Goal: Task Accomplishment & Management: Manage account settings

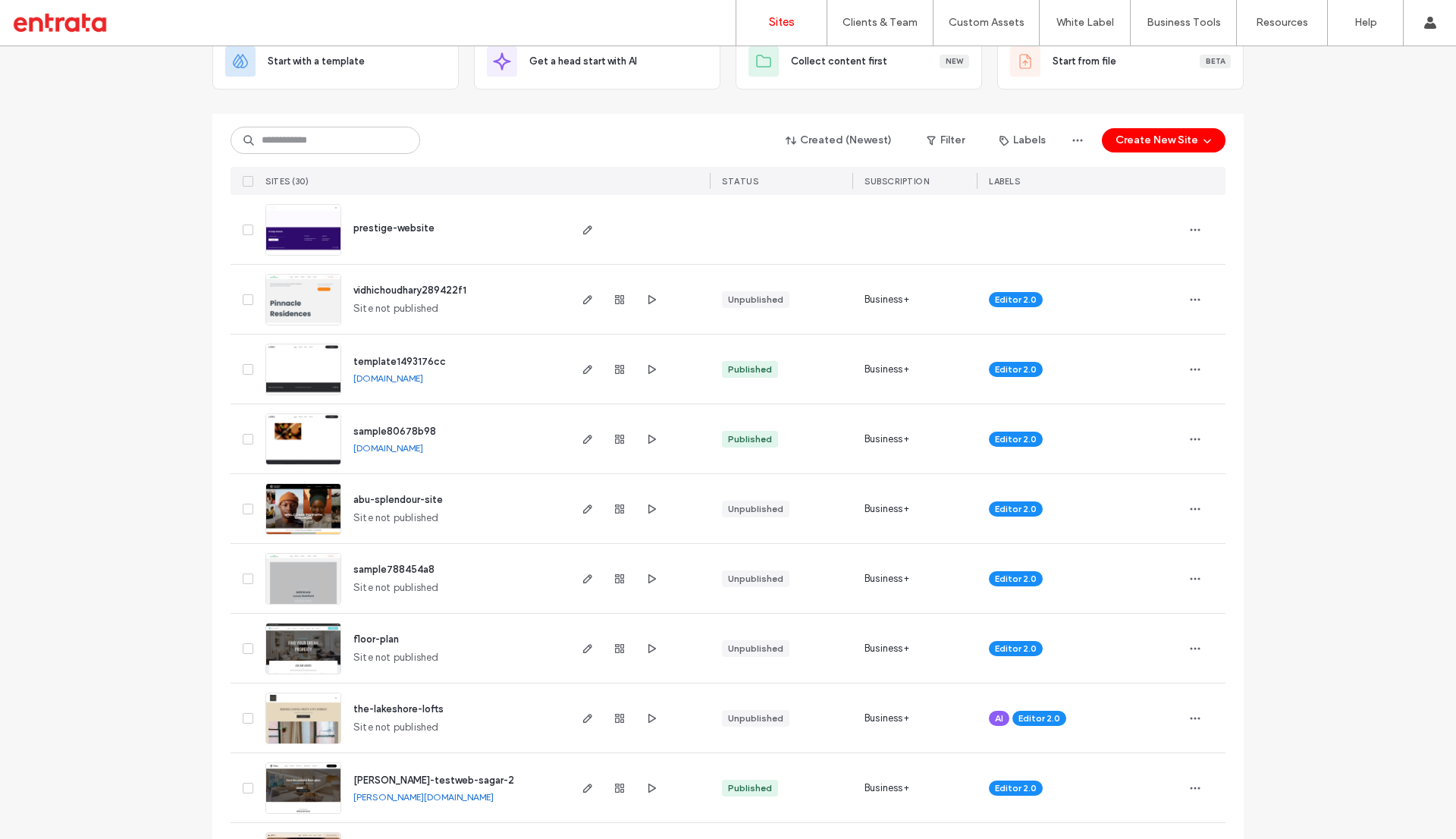
scroll to position [106, 0]
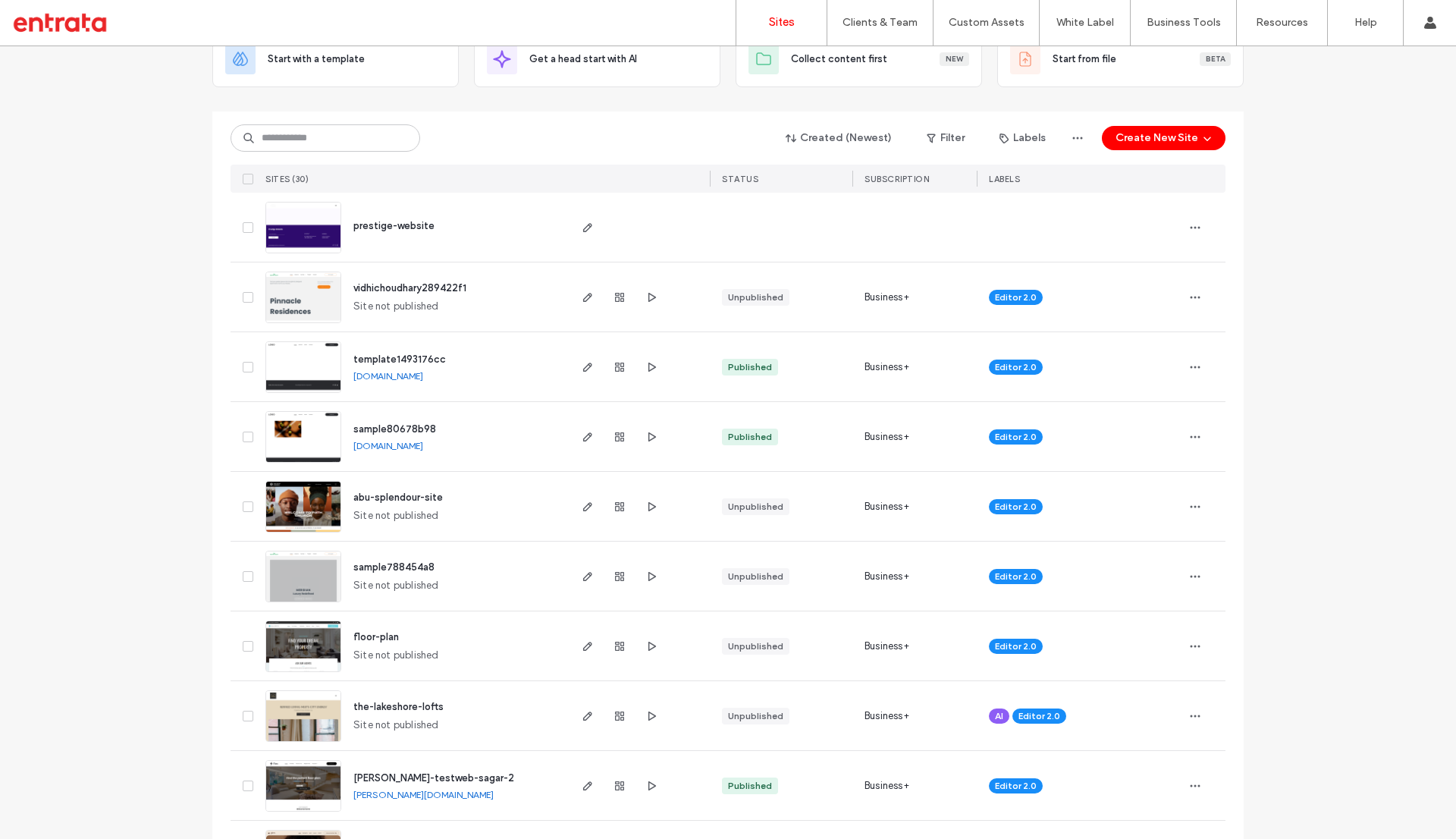
click at [397, 493] on span "abu-splendour-site" at bounding box center [398, 497] width 90 height 11
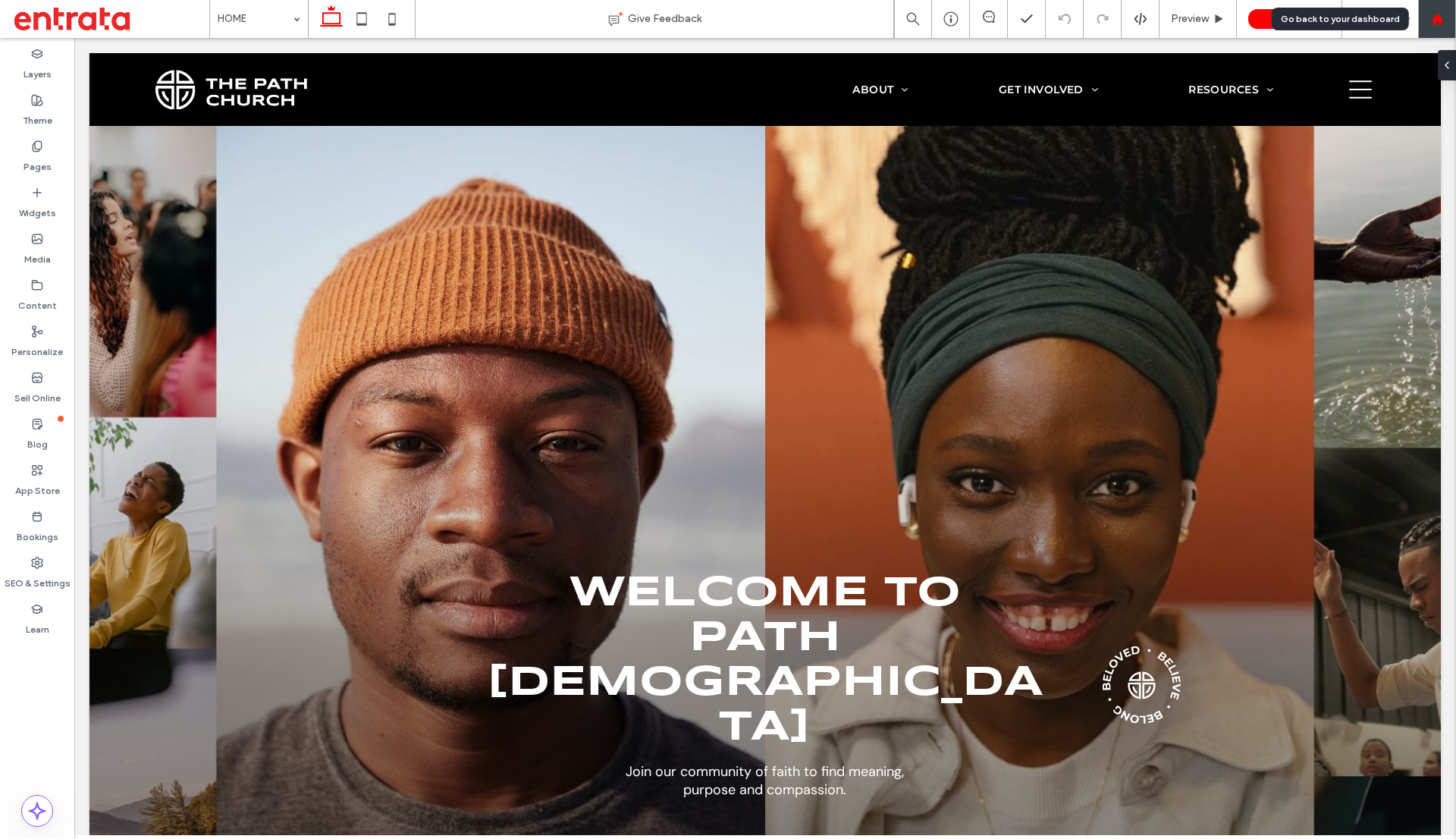
click at [1439, 7] on div at bounding box center [1437, 18] width 38 height 38
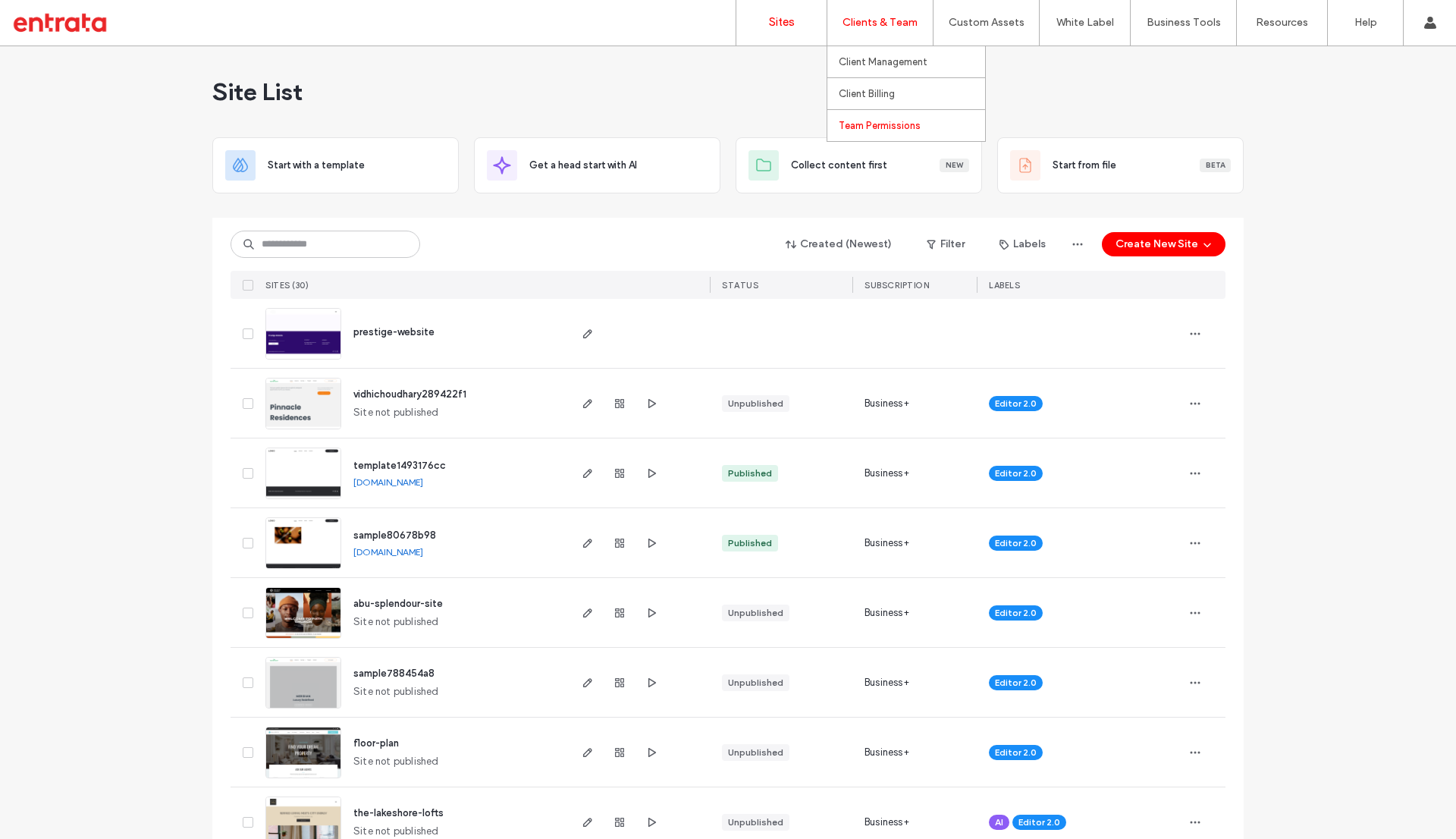
click at [865, 135] on link "Team Permissions" at bounding box center [912, 126] width 147 height 31
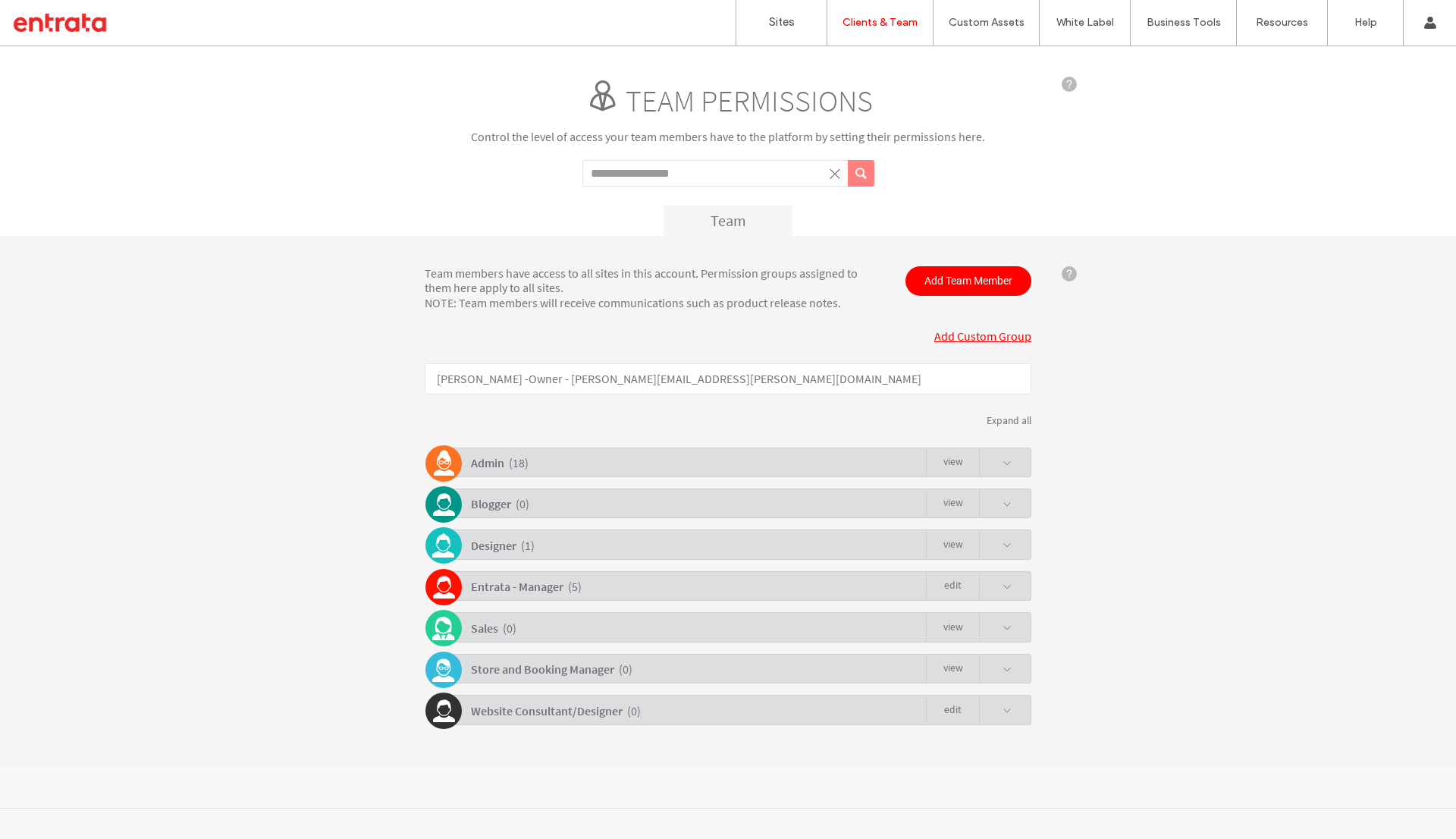
click at [972, 336] on link "Add Custom Group" at bounding box center [983, 336] width 97 height 16
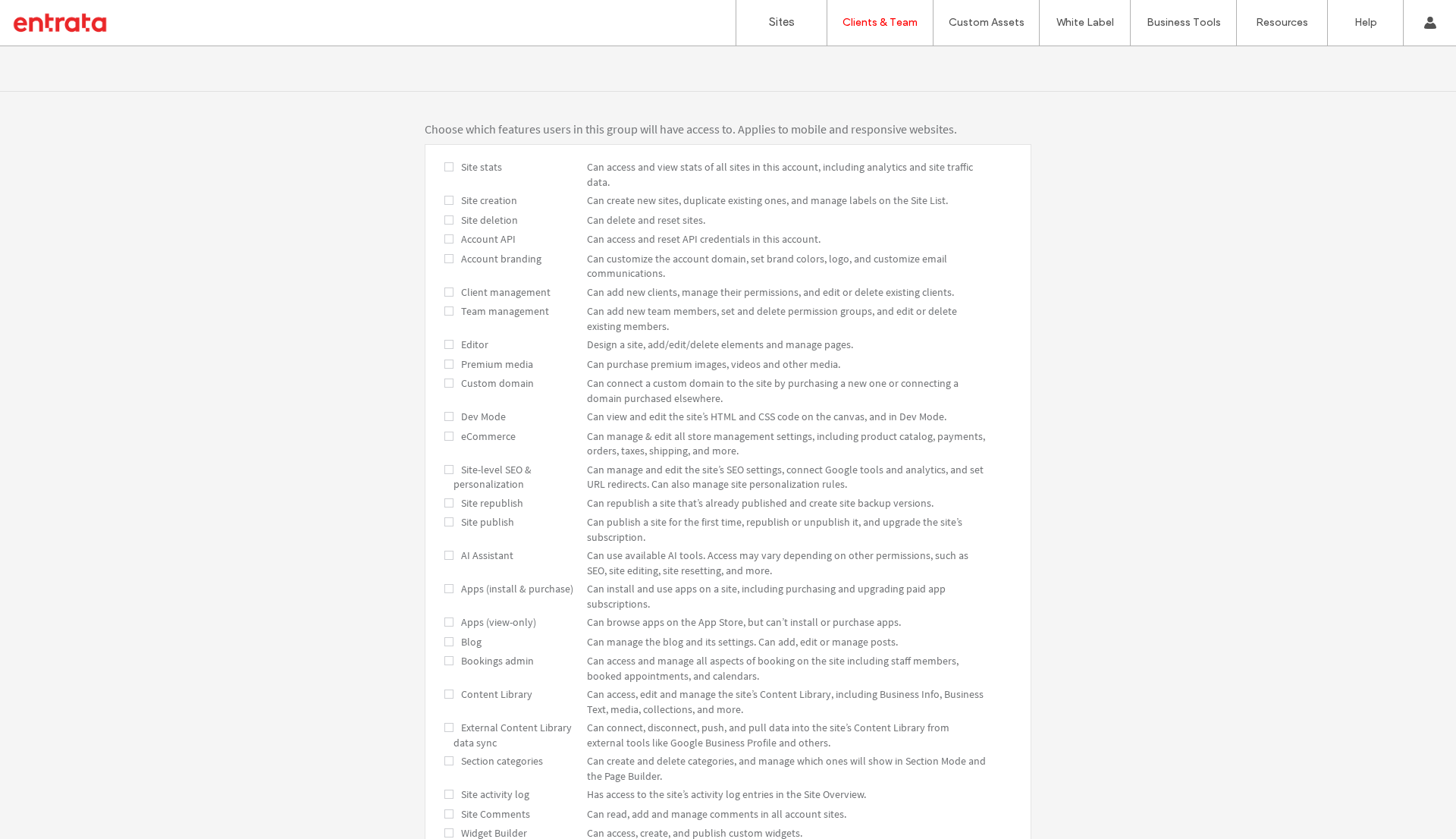
scroll to position [297, 0]
click at [780, 24] on label "Sites" at bounding box center [782, 22] width 26 height 12
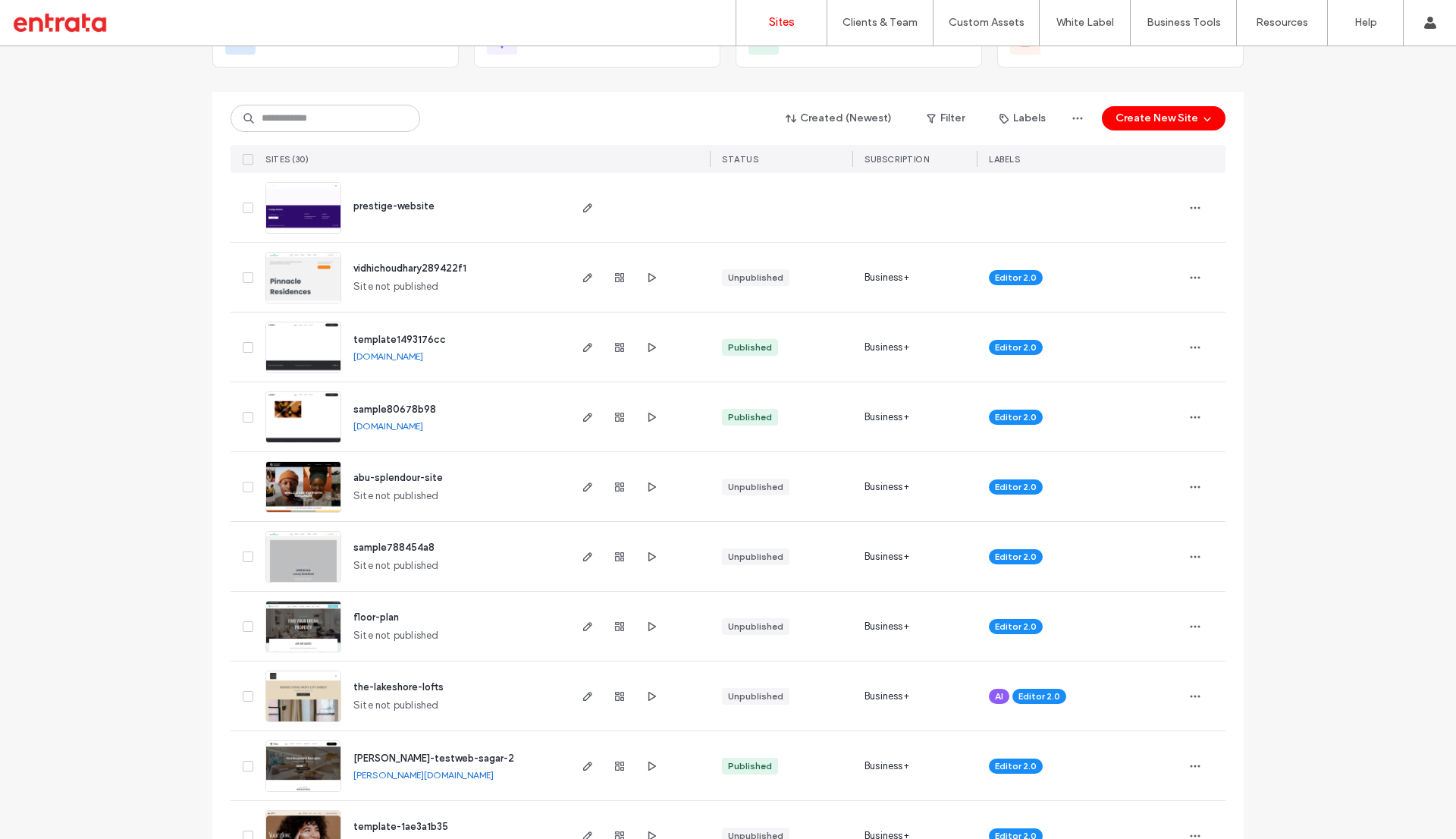
scroll to position [129, 0]
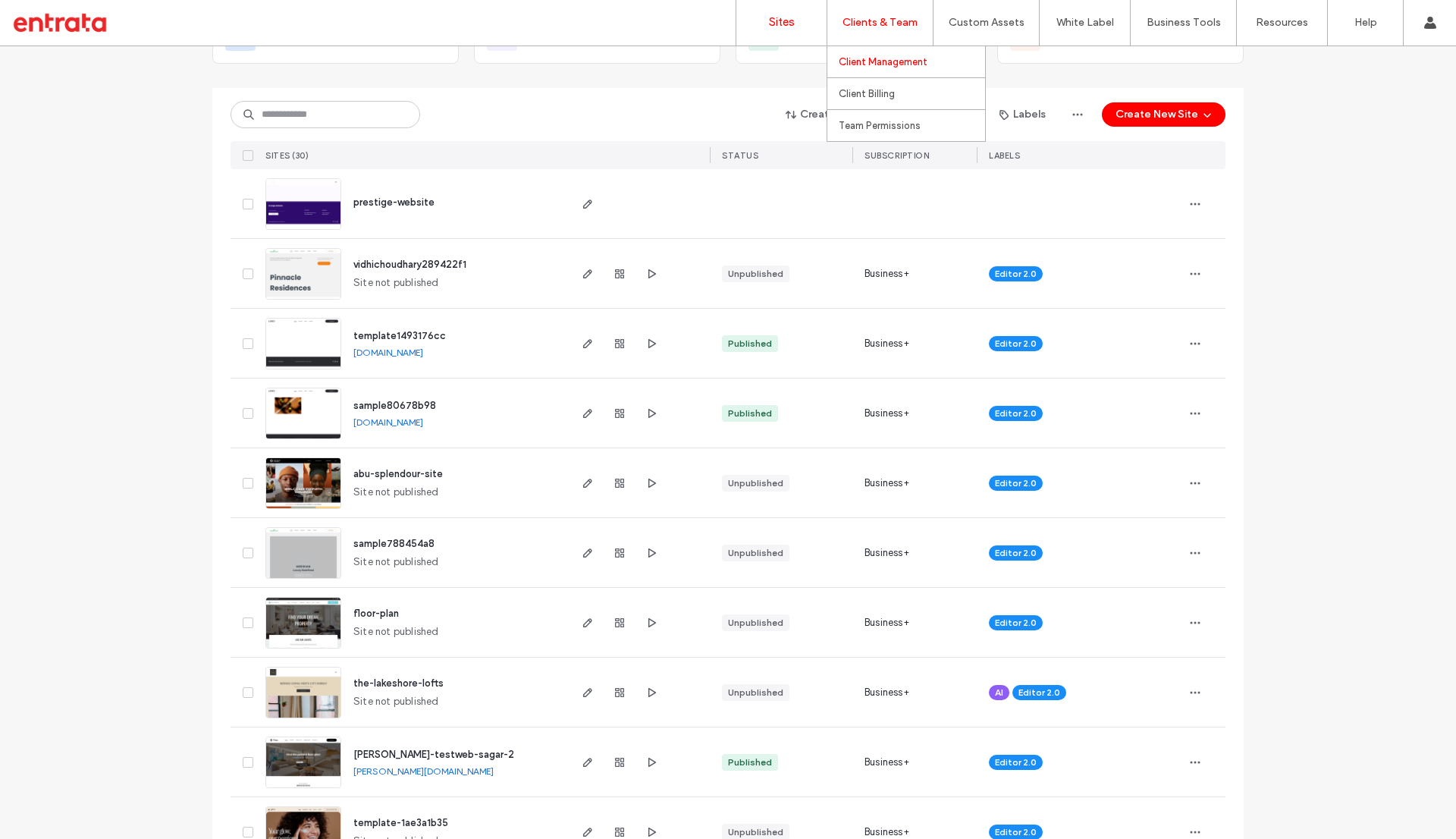
click at [866, 65] on label "Client Management" at bounding box center [883, 61] width 89 height 12
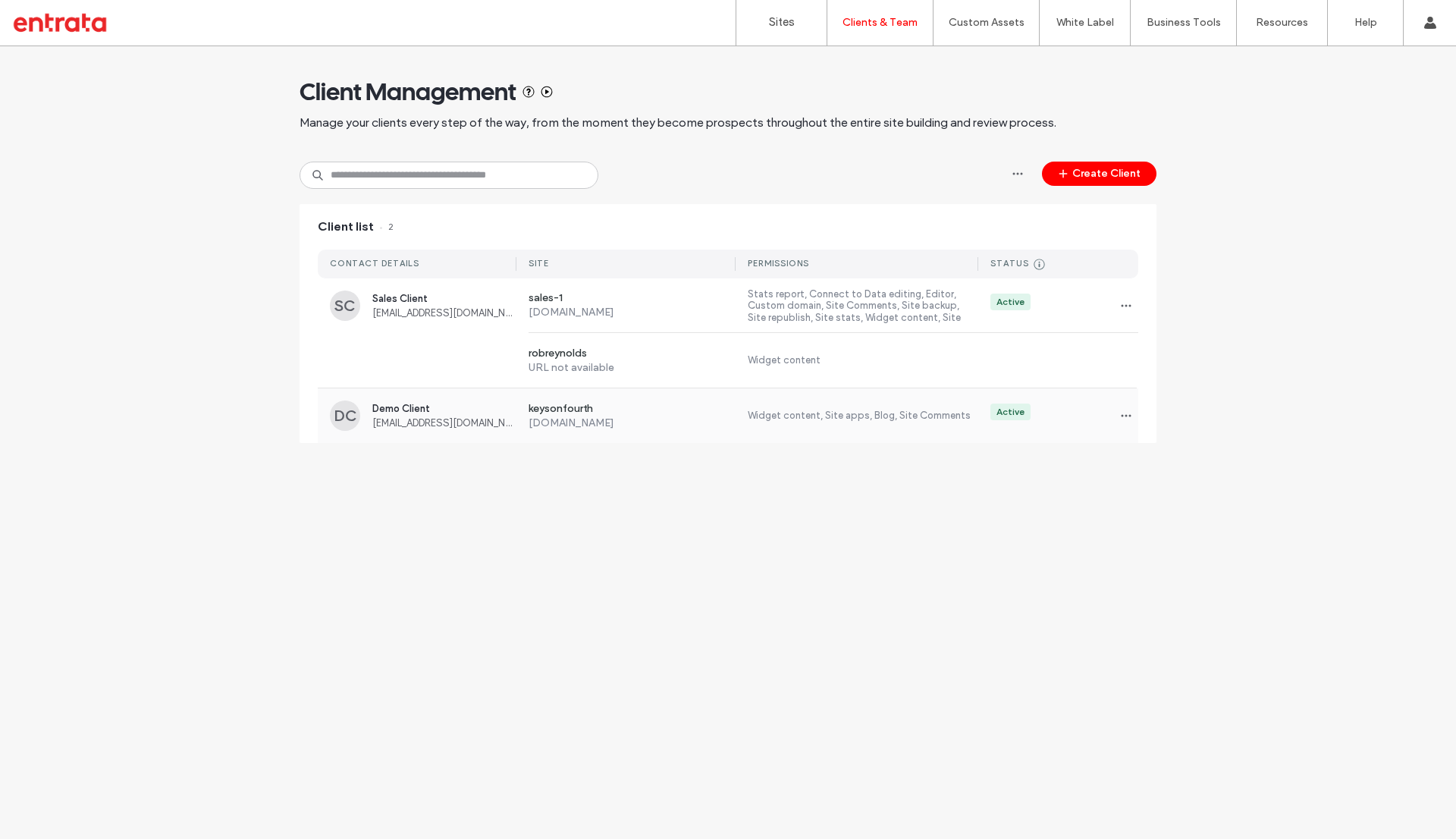
click at [449, 421] on span "ethanynelson@gmail.com" at bounding box center [444, 423] width 144 height 11
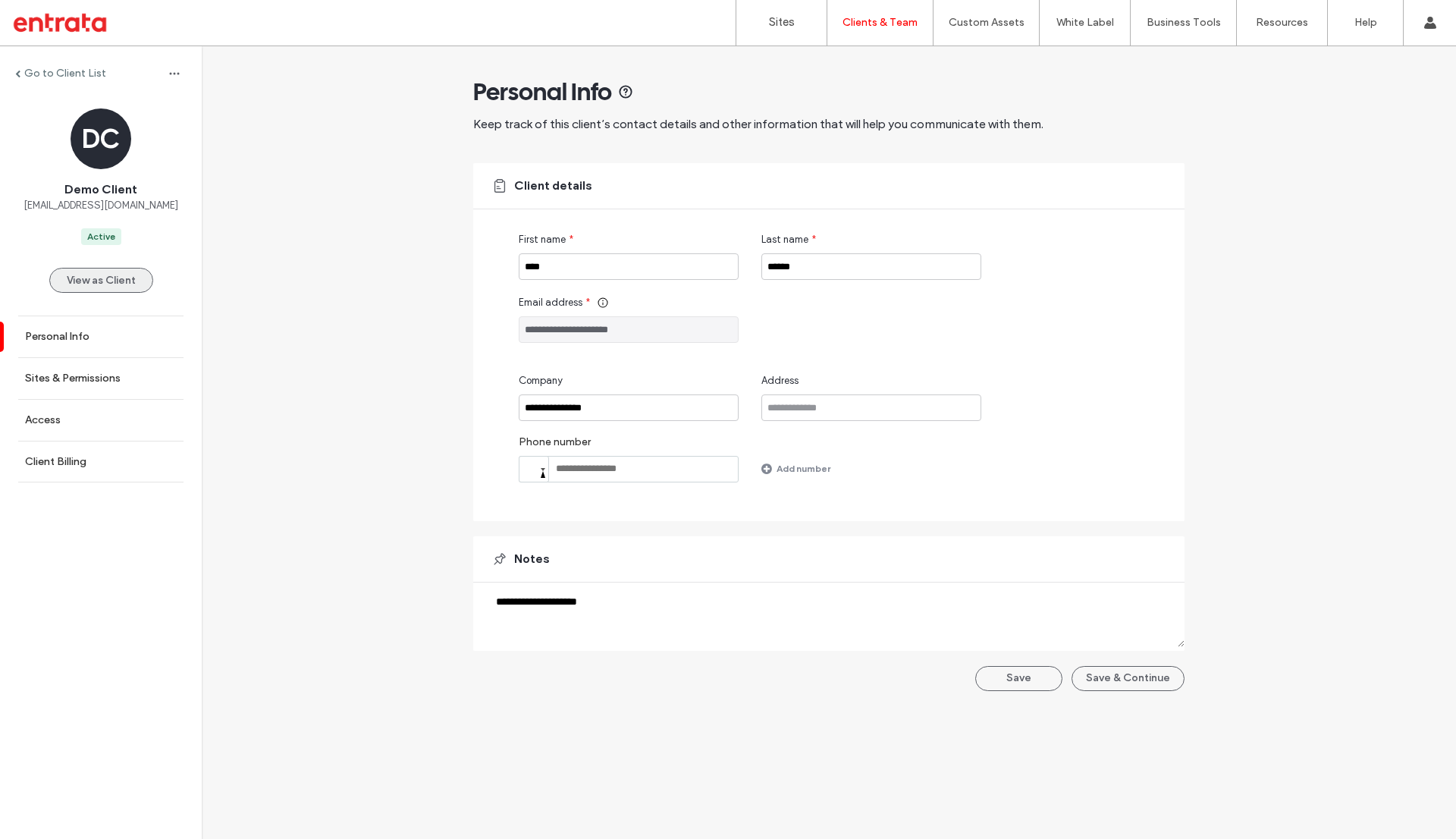
click at [94, 270] on button "View as Client" at bounding box center [101, 280] width 104 height 25
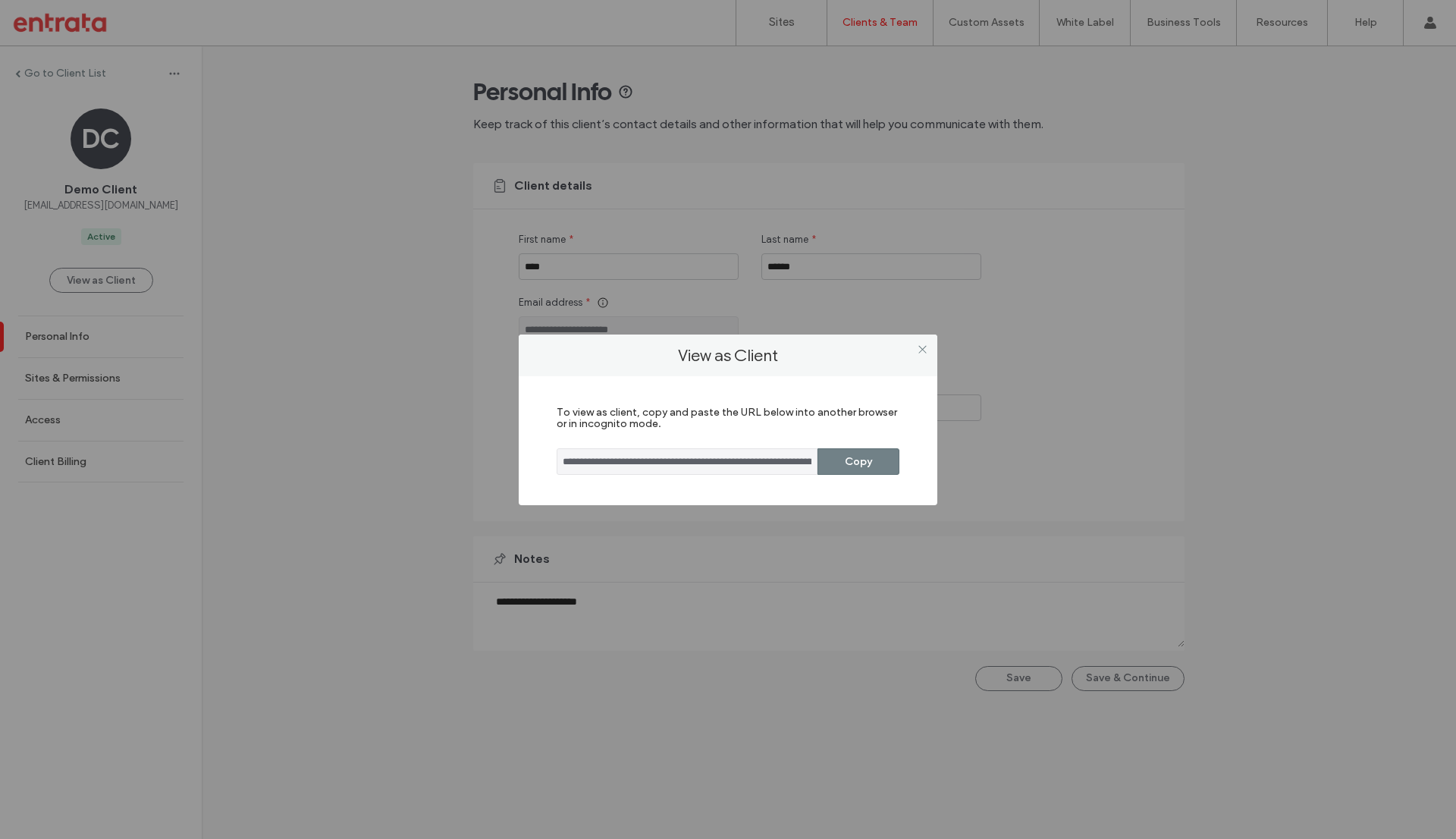
click at [852, 457] on button "Copy" at bounding box center [858, 461] width 82 height 27
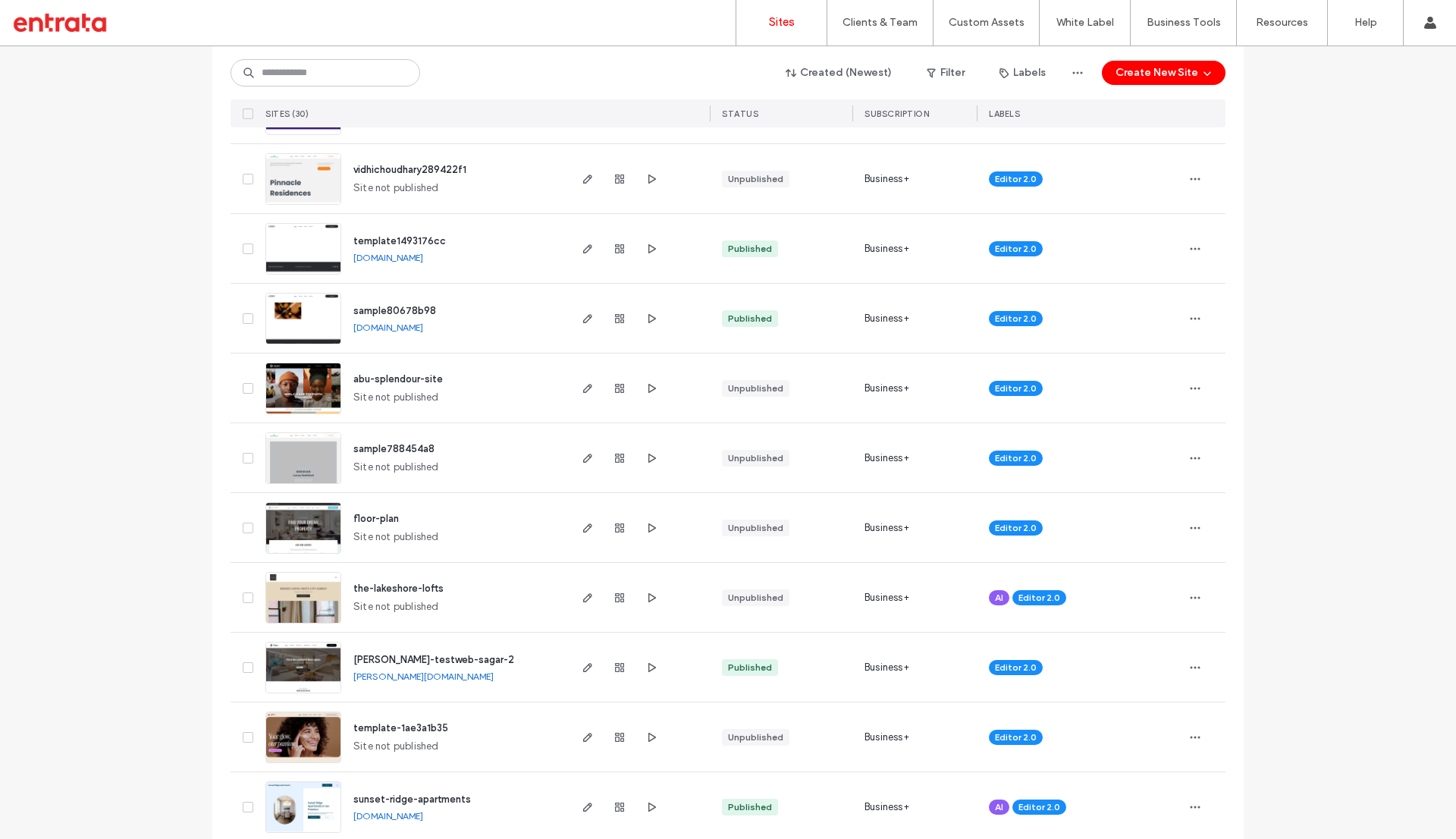
scroll to position [226, 0]
